Goal: Transaction & Acquisition: Book appointment/travel/reservation

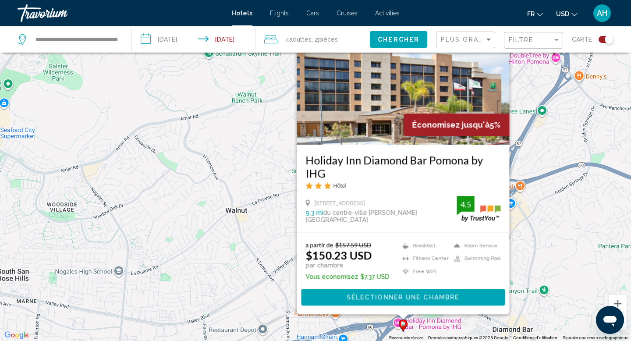
click at [271, 178] on div "Pour activer le glissement avec le clavier, appuyez sur Alt+Entrée. Une fois ce…" at bounding box center [315, 170] width 631 height 341
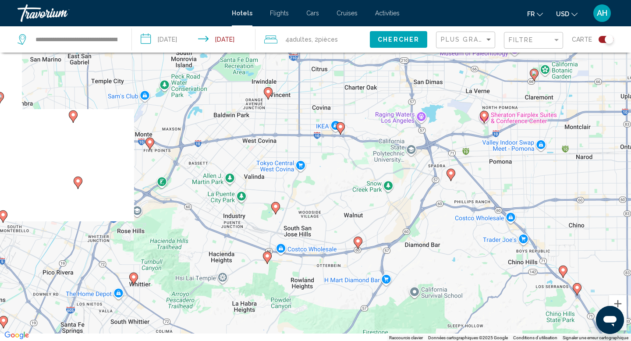
drag, startPoint x: 360, startPoint y: 242, endPoint x: 398, endPoint y: 159, distance: 91.4
click at [398, 159] on div "Pour activer le glissement avec le clavier, appuyez sur Alt+Entrée. Une fois ce…" at bounding box center [315, 170] width 631 height 341
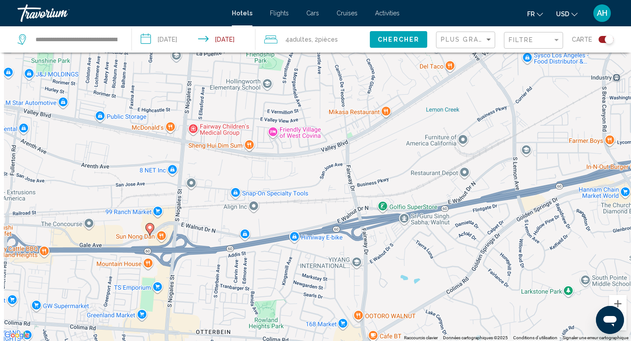
drag, startPoint x: 299, startPoint y: 212, endPoint x: 312, endPoint y: 263, distance: 53.5
click at [314, 264] on div "Pour activer le glissement avec le clavier, appuyez sur Alt+Entrée. Une fois ce…" at bounding box center [315, 170] width 631 height 341
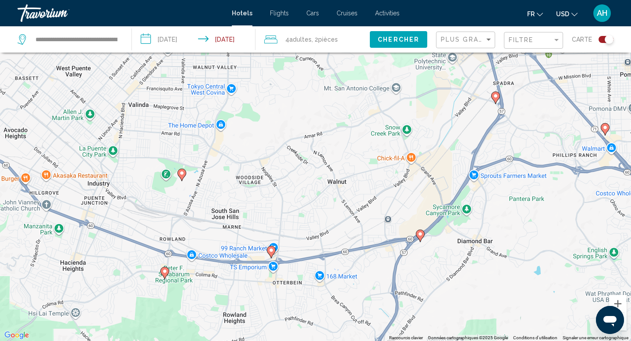
click at [271, 251] on image "Main content" at bounding box center [271, 250] width 5 height 5
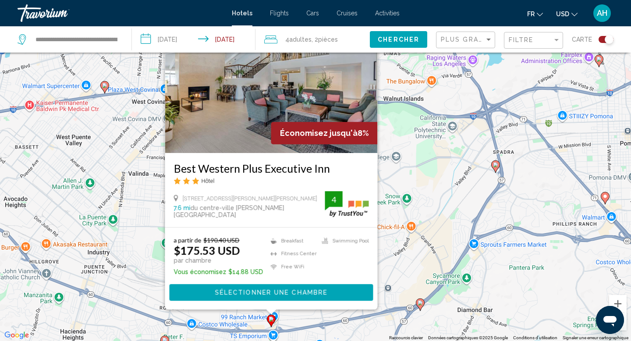
click at [257, 141] on img "Main content" at bounding box center [271, 83] width 213 height 140
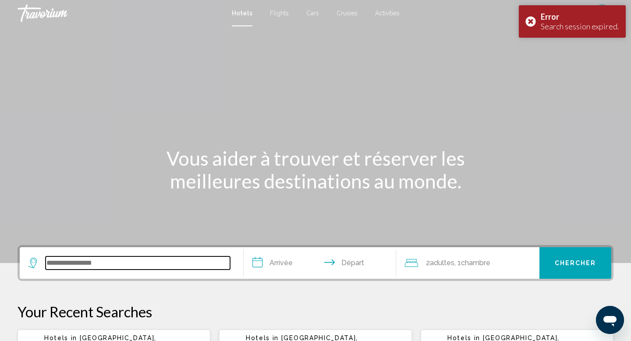
click at [103, 267] on input "Search widget" at bounding box center [138, 262] width 185 height 13
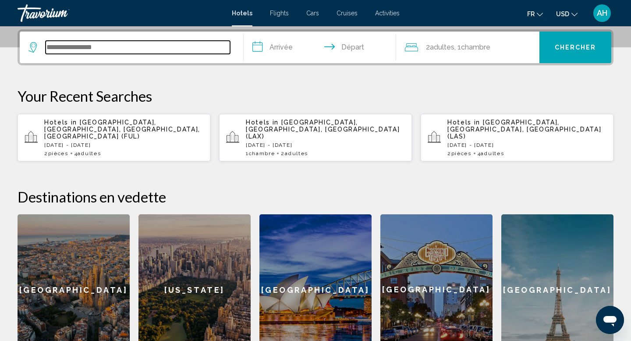
scroll to position [217, 0]
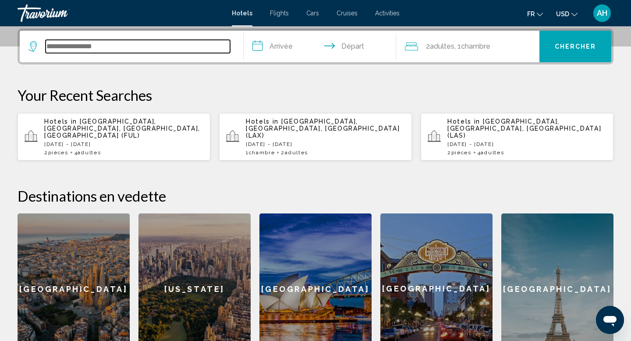
type input "*"
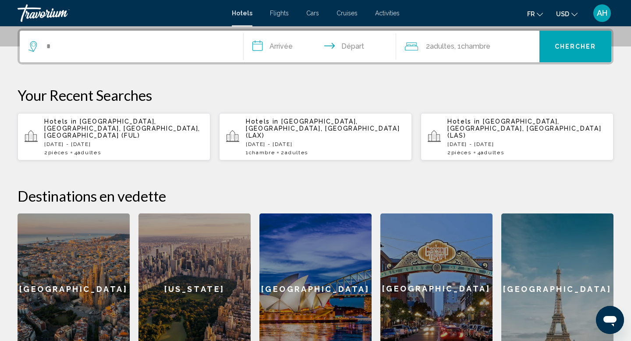
click at [103, 267] on div "[GEOGRAPHIC_DATA]" at bounding box center [74, 288] width 112 height 151
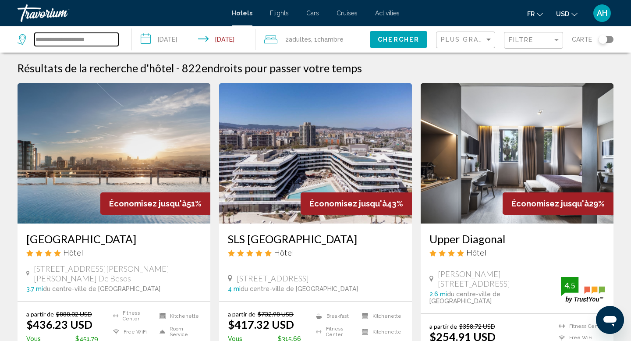
click at [89, 42] on input "**********" at bounding box center [77, 39] width 84 height 13
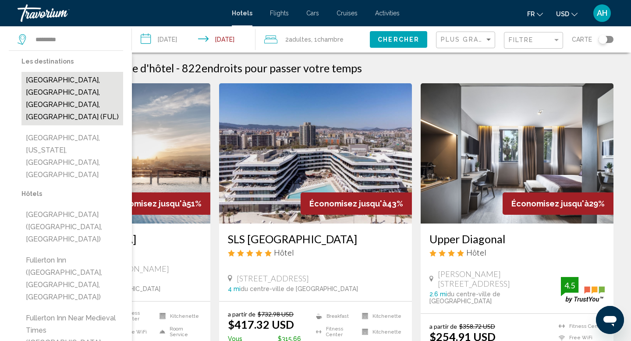
click at [61, 91] on button "[GEOGRAPHIC_DATA], [GEOGRAPHIC_DATA], [GEOGRAPHIC_DATA], [GEOGRAPHIC_DATA] (FUL)" at bounding box center [72, 98] width 102 height 53
type input "**********"
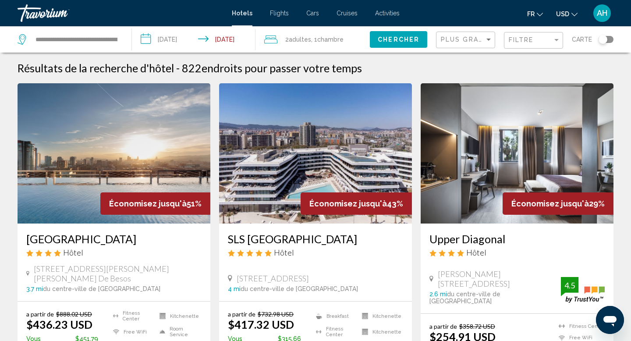
click at [186, 42] on input "**********" at bounding box center [195, 40] width 127 height 29
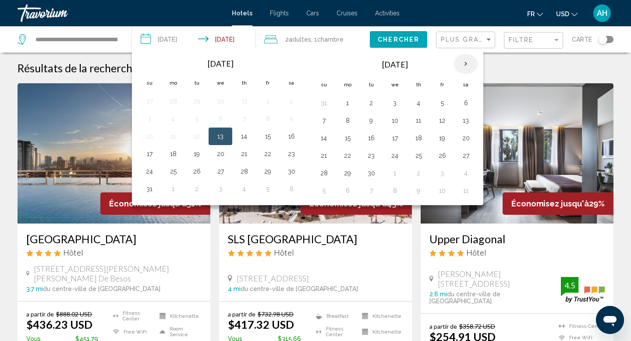
click at [465, 66] on th "Next month" at bounding box center [466, 63] width 24 height 19
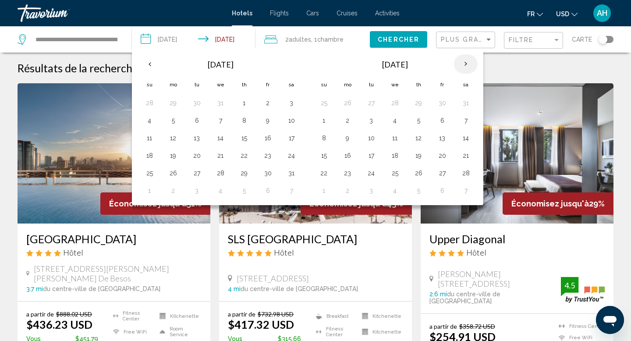
click at [465, 66] on th "Next month" at bounding box center [466, 63] width 24 height 19
click at [463, 170] on button "28" at bounding box center [466, 173] width 14 height 12
click at [325, 192] on button "29" at bounding box center [324, 191] width 14 height 12
type input "**********"
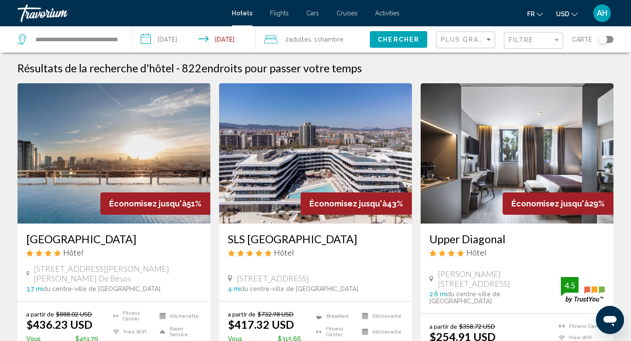
click at [331, 40] on span "Chambre" at bounding box center [330, 39] width 26 height 7
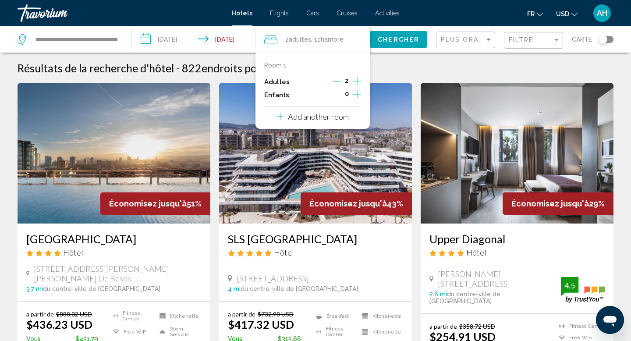
click at [327, 114] on p "Add another room" at bounding box center [318, 117] width 61 height 10
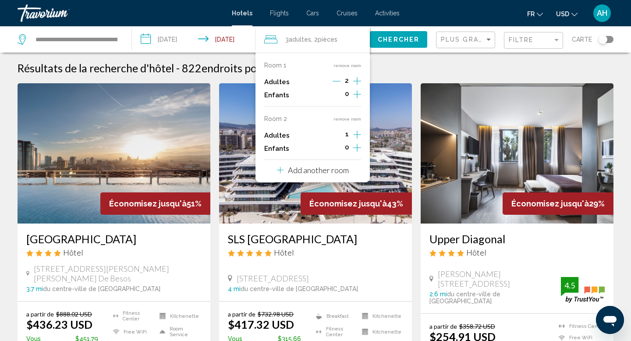
click at [357, 85] on icon "Increment adults" at bounding box center [357, 81] width 8 height 8
click at [390, 41] on span "Chercher" at bounding box center [399, 39] width 42 height 7
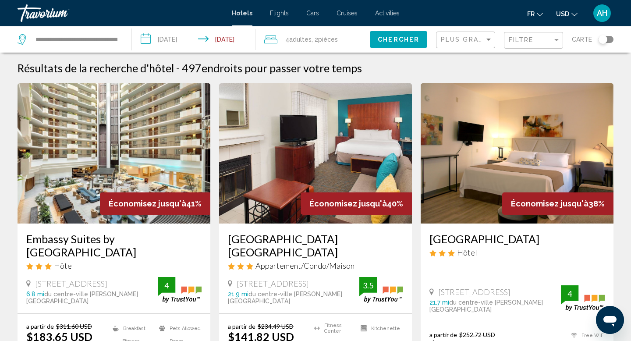
click at [613, 38] on div "Toggle map" at bounding box center [606, 39] width 15 height 7
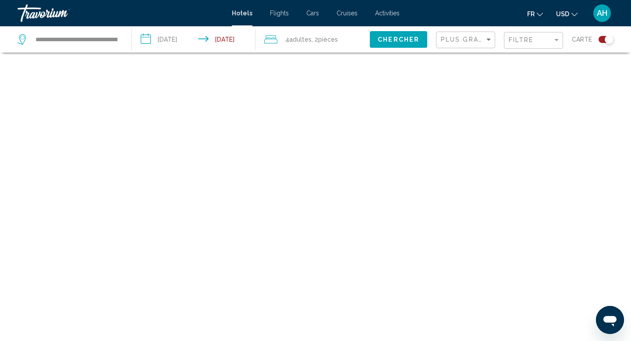
scroll to position [53, 0]
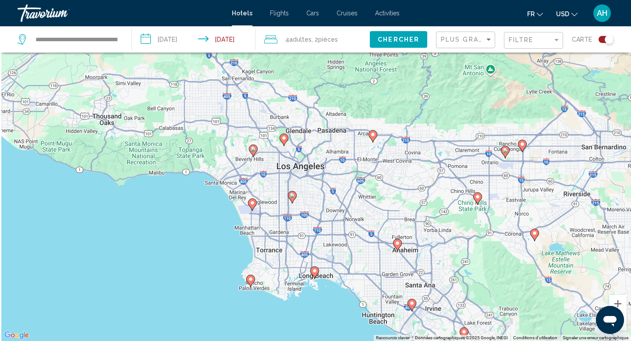
drag, startPoint x: 376, startPoint y: 144, endPoint x: 463, endPoint y: 215, distance: 112.4
click at [463, 216] on div "Pour activer le glissement avec le clavier, appuyez sur Alt+Entrée. Une fois ce…" at bounding box center [315, 170] width 631 height 341
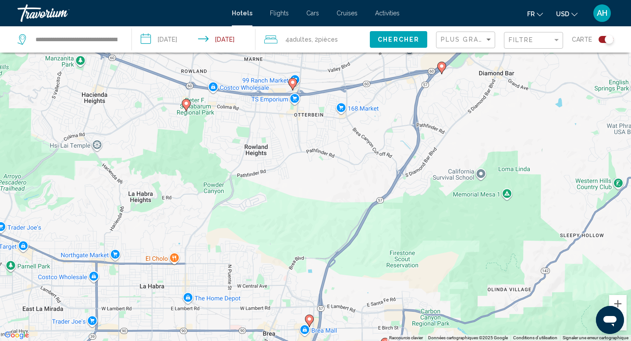
drag, startPoint x: 323, startPoint y: 126, endPoint x: 501, endPoint y: 256, distance: 219.5
click at [501, 256] on div "Pour activer le glissement avec le clavier, appuyez sur Alt+Entrée. Une fois ce…" at bounding box center [315, 170] width 631 height 341
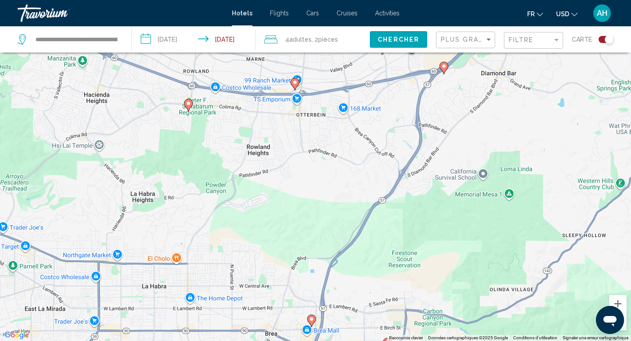
click at [295, 83] on image "Main content" at bounding box center [294, 82] width 5 height 5
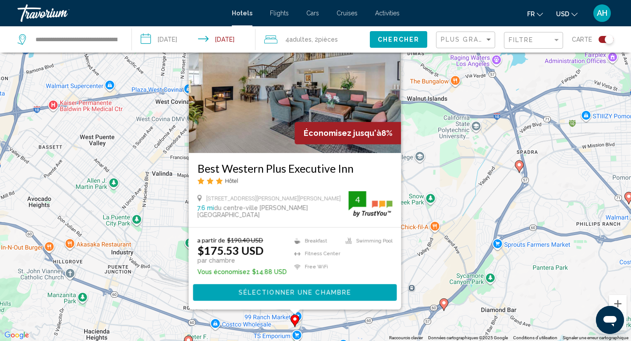
click at [315, 287] on button "Sélectionner une chambre" at bounding box center [295, 292] width 204 height 16
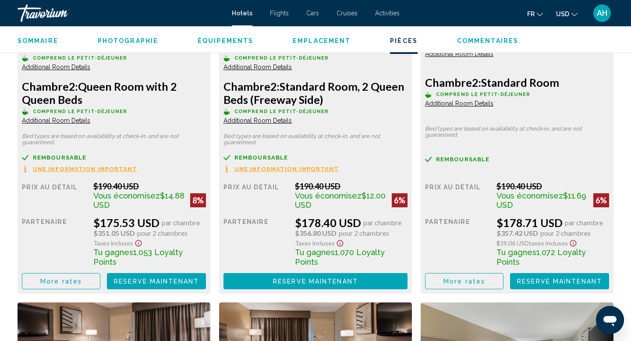
scroll to position [1330, 0]
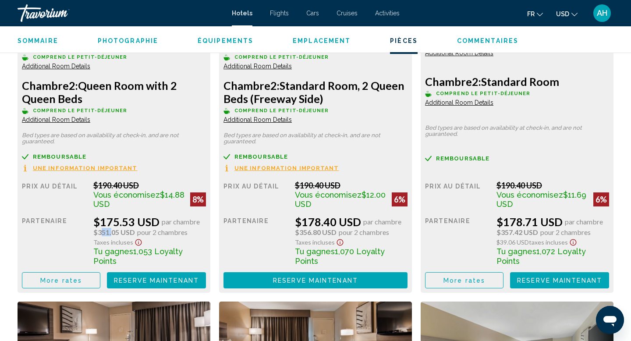
drag, startPoint x: 97, startPoint y: 231, endPoint x: 109, endPoint y: 234, distance: 12.2
click at [109, 234] on span "$351.05 USD" at bounding box center [114, 232] width 42 height 8
click at [150, 160] on div "Remboursable Non remboursable Non remboursable Une information important" at bounding box center [114, 162] width 184 height 18
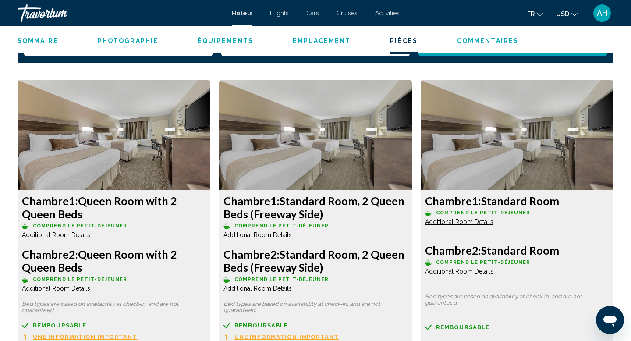
scroll to position [1147, 0]
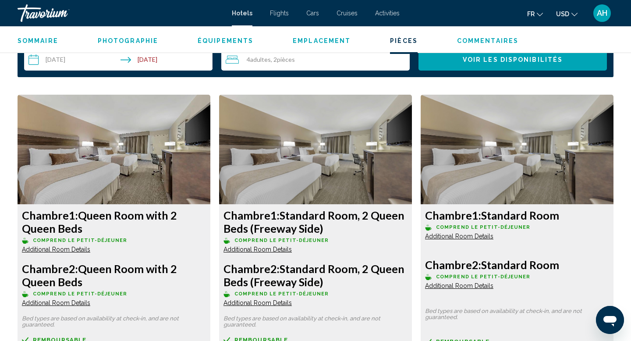
click at [160, 134] on img "Main content" at bounding box center [114, 150] width 193 height 110
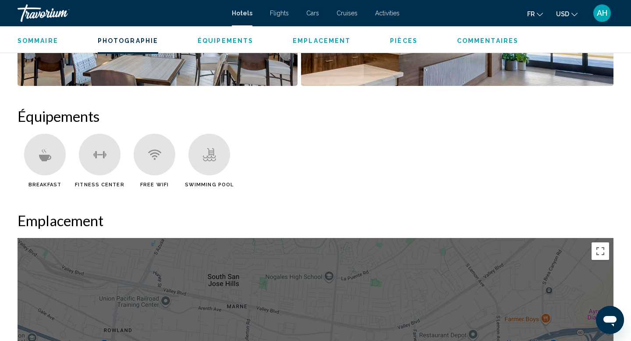
scroll to position [657, 0]
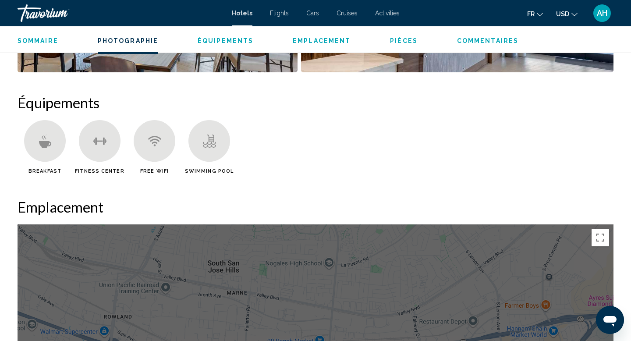
click at [54, 138] on div "Main content" at bounding box center [45, 141] width 42 height 42
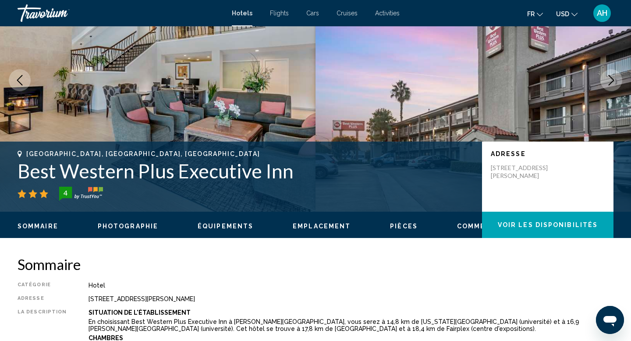
scroll to position [0, 0]
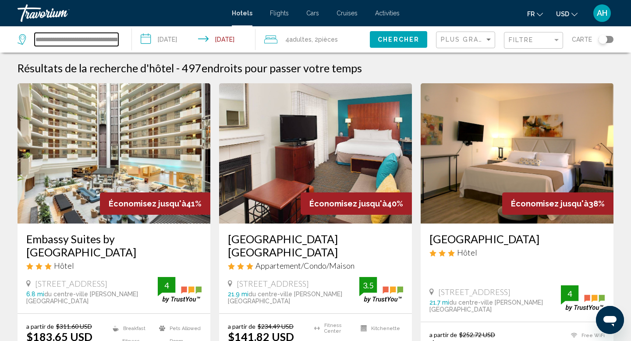
click at [85, 40] on input "**********" at bounding box center [77, 39] width 84 height 13
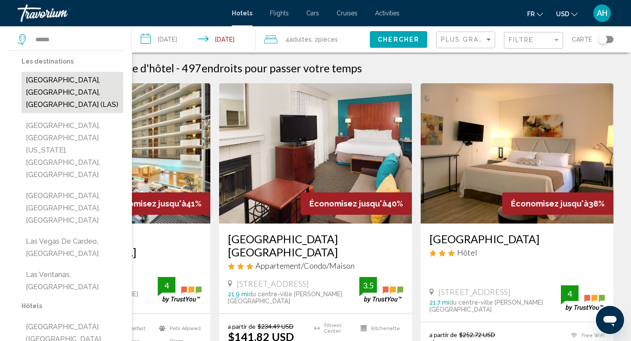
click at [59, 80] on button "[GEOGRAPHIC_DATA], [GEOGRAPHIC_DATA], [GEOGRAPHIC_DATA] (LAS)" at bounding box center [72, 92] width 102 height 41
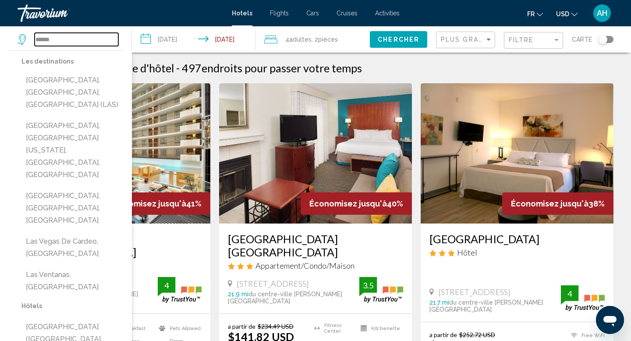
type input "**********"
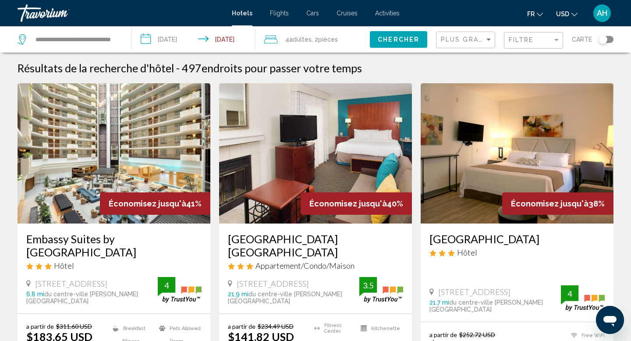
click at [174, 44] on input "**********" at bounding box center [195, 40] width 127 height 29
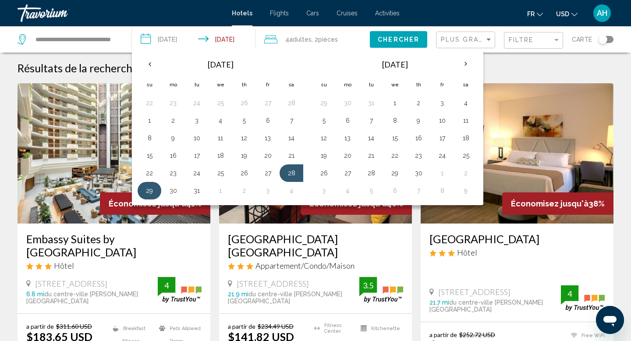
click at [150, 186] on button "29" at bounding box center [149, 191] width 14 height 12
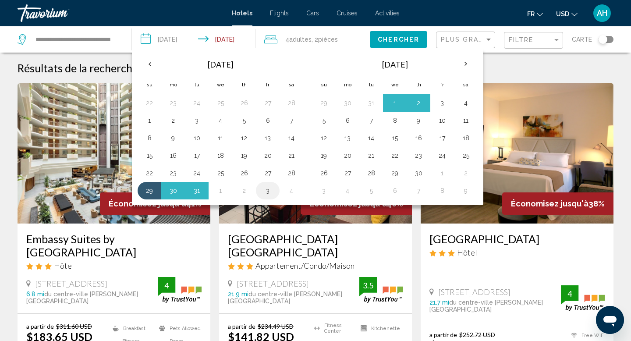
click at [267, 189] on button "3" at bounding box center [268, 191] width 14 height 12
type input "**********"
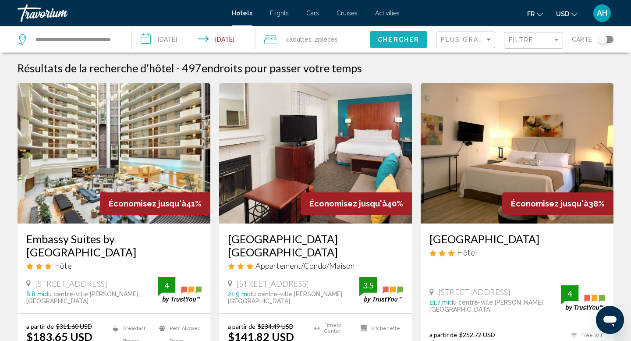
click at [386, 38] on span "Chercher" at bounding box center [399, 39] width 42 height 7
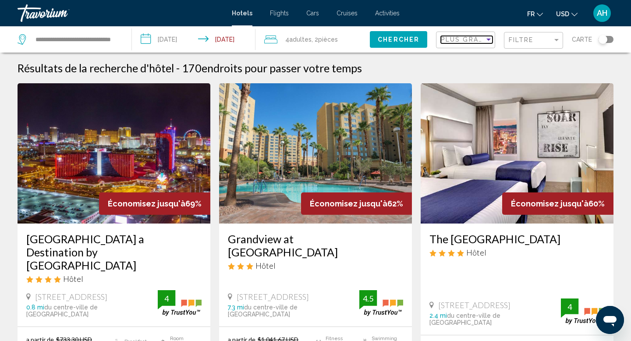
click at [477, 39] on span "Plus grandes économies" at bounding box center [493, 39] width 104 height 7
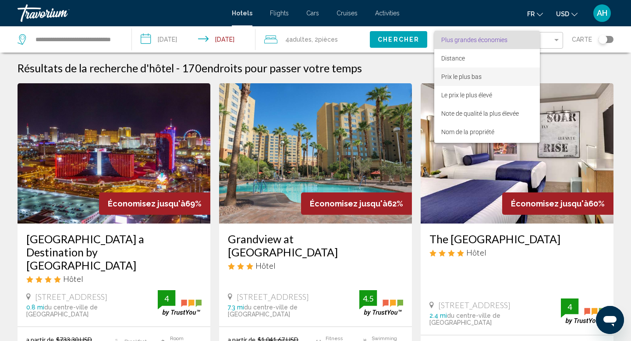
click at [450, 78] on span "Prix le plus bas" at bounding box center [461, 76] width 40 height 7
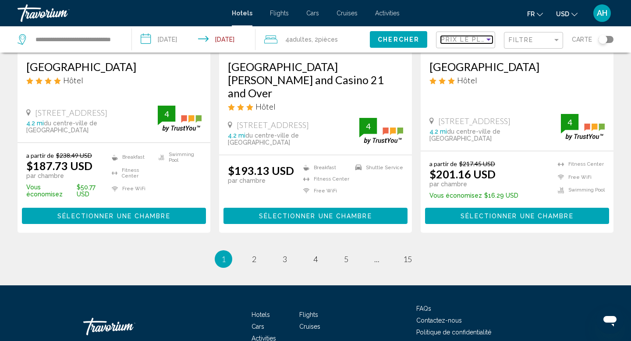
scroll to position [1146, 0]
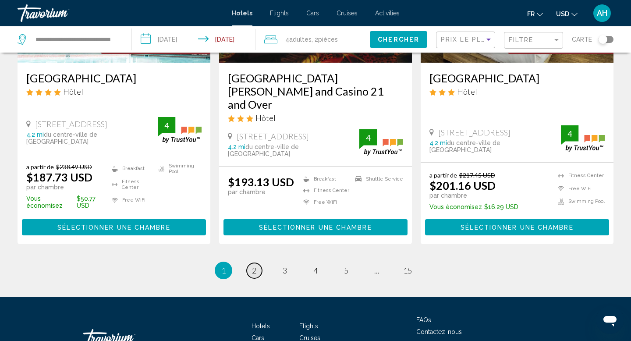
click at [252, 266] on span "2" at bounding box center [254, 271] width 4 height 10
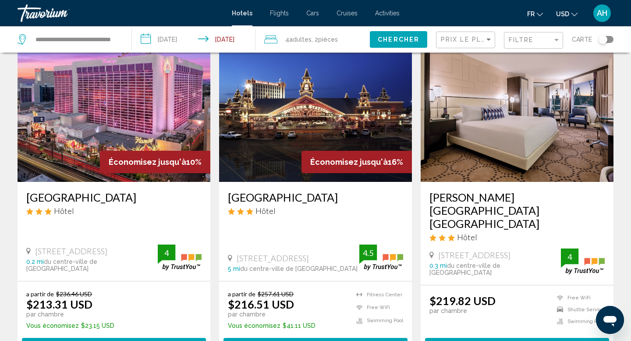
scroll to position [43, 0]
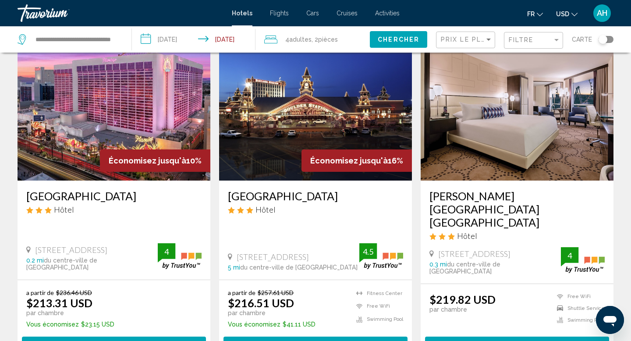
click at [103, 341] on span "Sélectionner une chambre" at bounding box center [113, 345] width 113 height 7
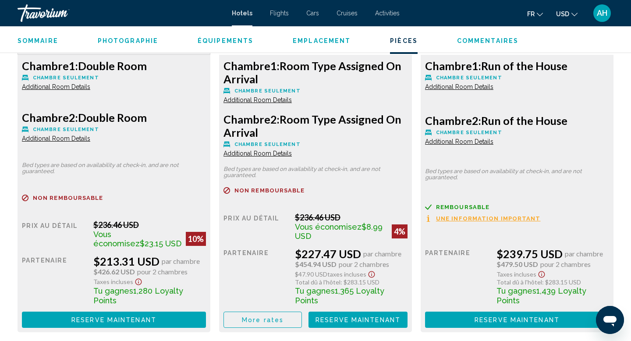
scroll to position [1246, 0]
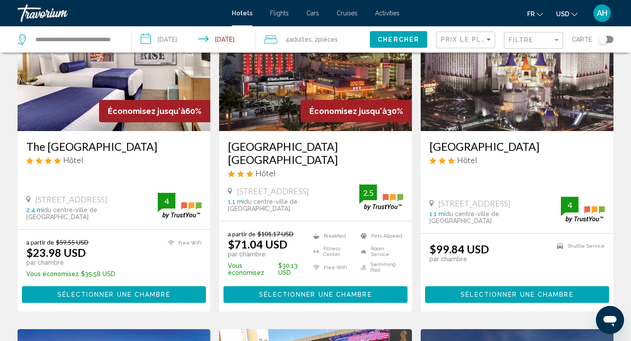
scroll to position [96, 0]
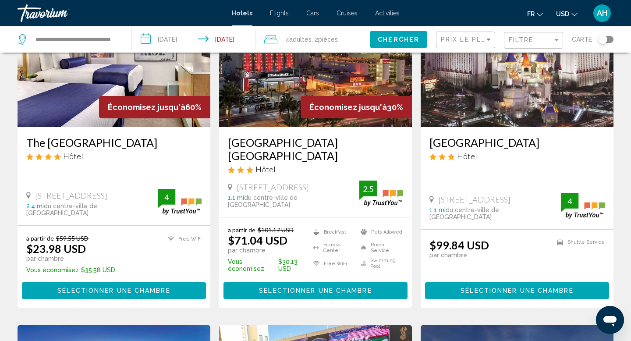
click at [535, 141] on h3 "[GEOGRAPHIC_DATA]" at bounding box center [517, 142] width 175 height 13
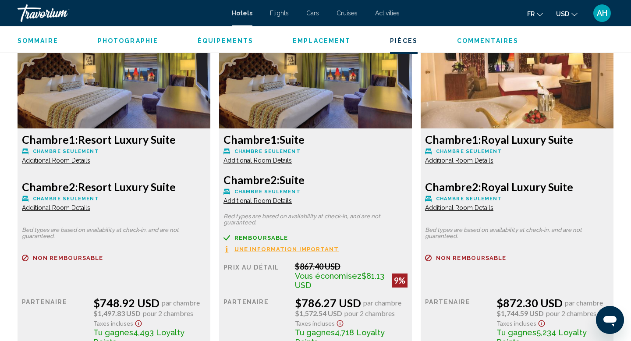
scroll to position [4505, 0]
